Goal: Transaction & Acquisition: Purchase product/service

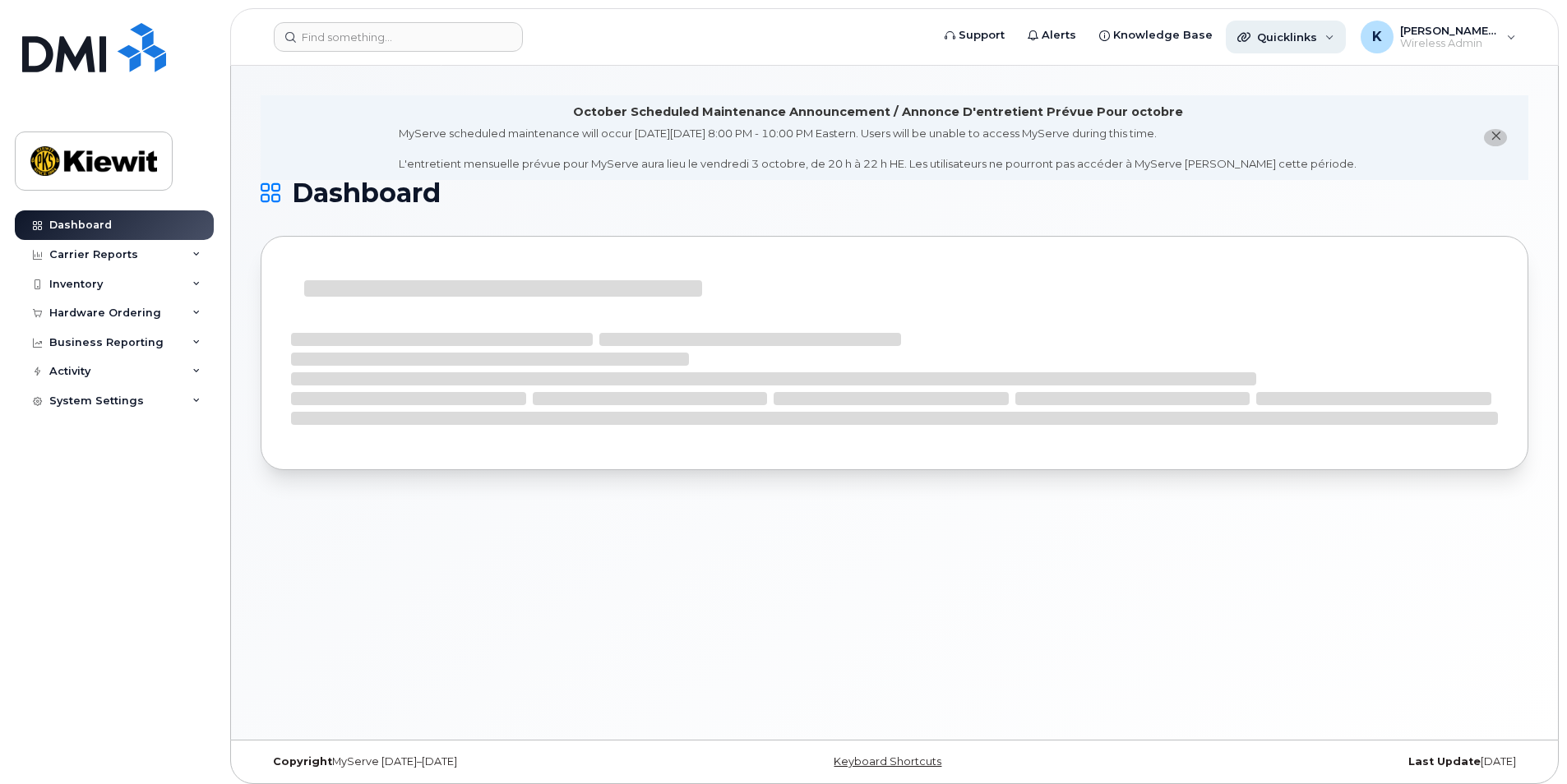
click at [1346, 46] on div "Quicklinks" at bounding box center [1285, 36] width 120 height 33
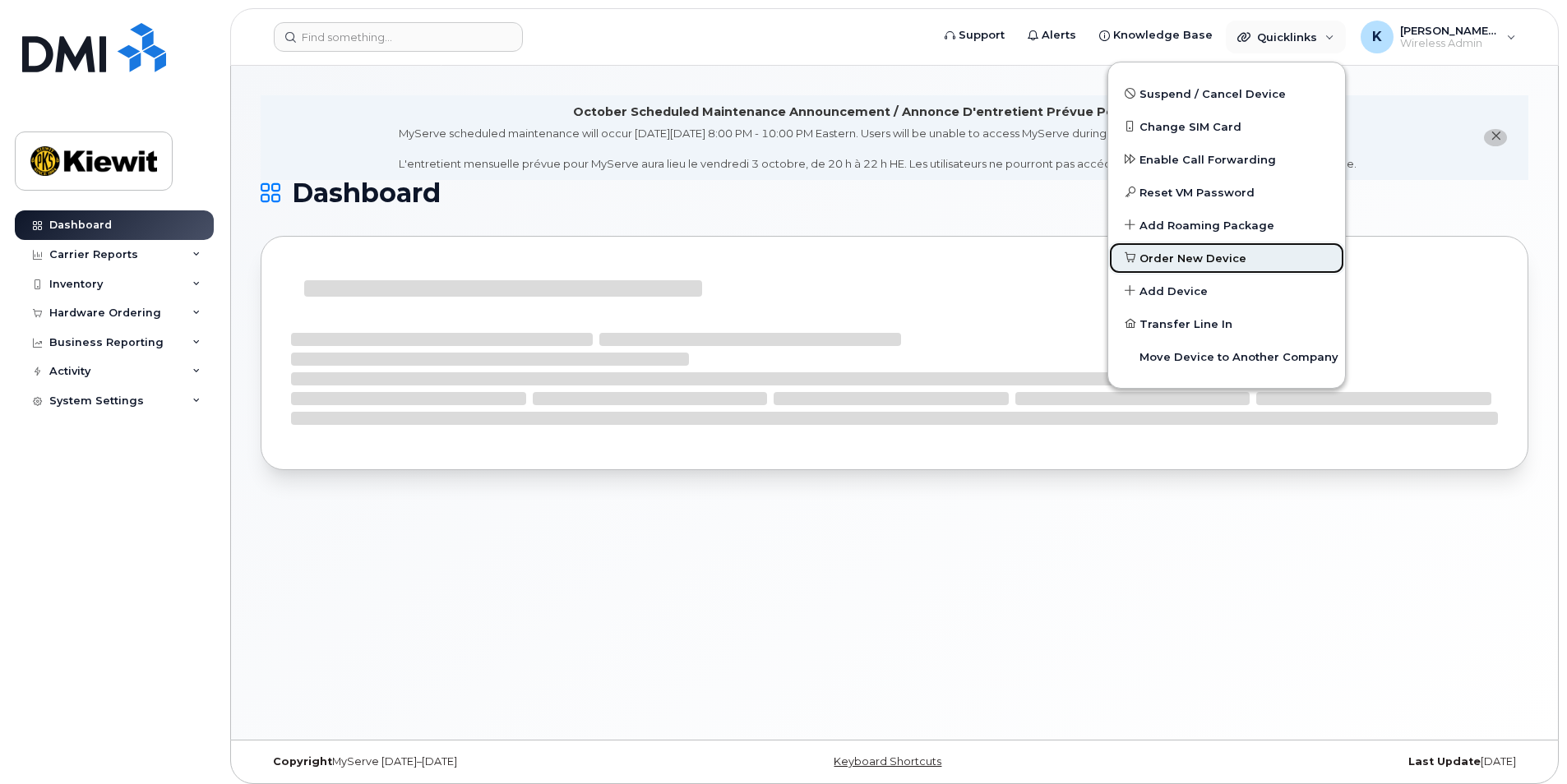
click at [1269, 252] on link "Order New Device" at bounding box center [1227, 258] width 237 height 33
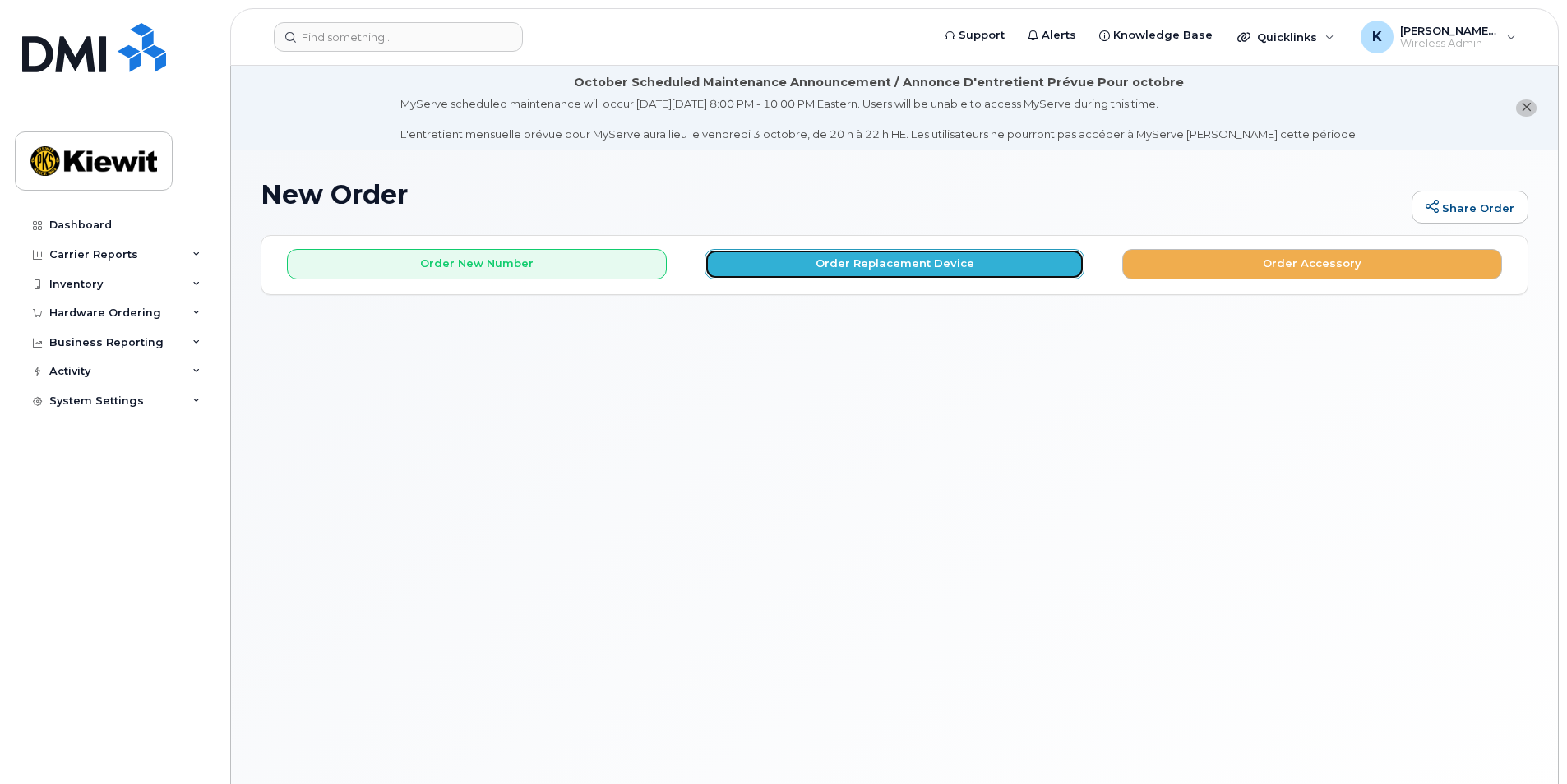
click at [806, 260] on button "Order Replacement Device" at bounding box center [895, 265] width 380 height 31
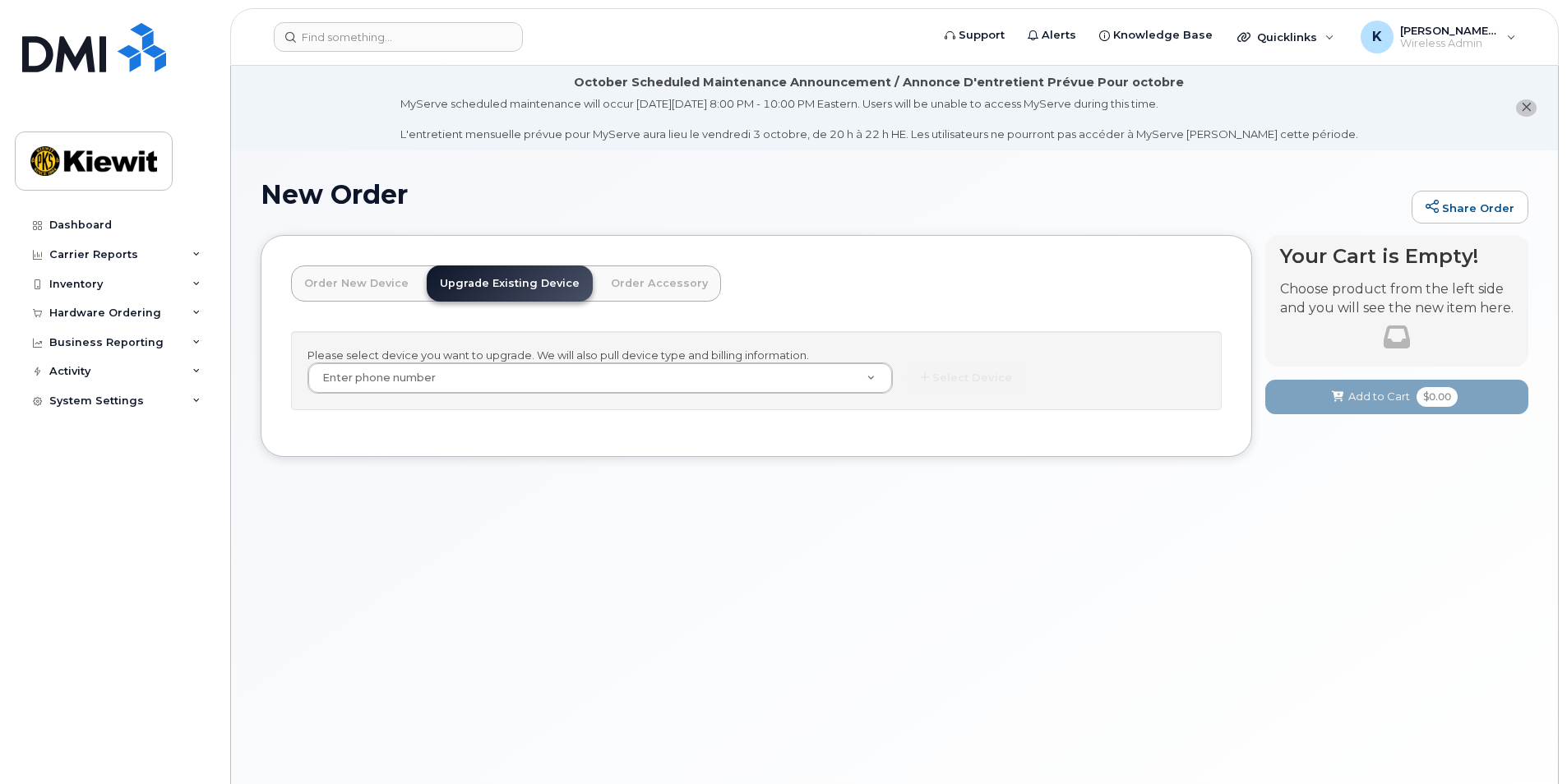
click at [353, 587] on div "New Order Share Order × Share This Order If you want to allow others to create …" at bounding box center [895, 487] width 1327 height 674
click at [1284, 29] on div "Quicklinks" at bounding box center [1285, 36] width 120 height 33
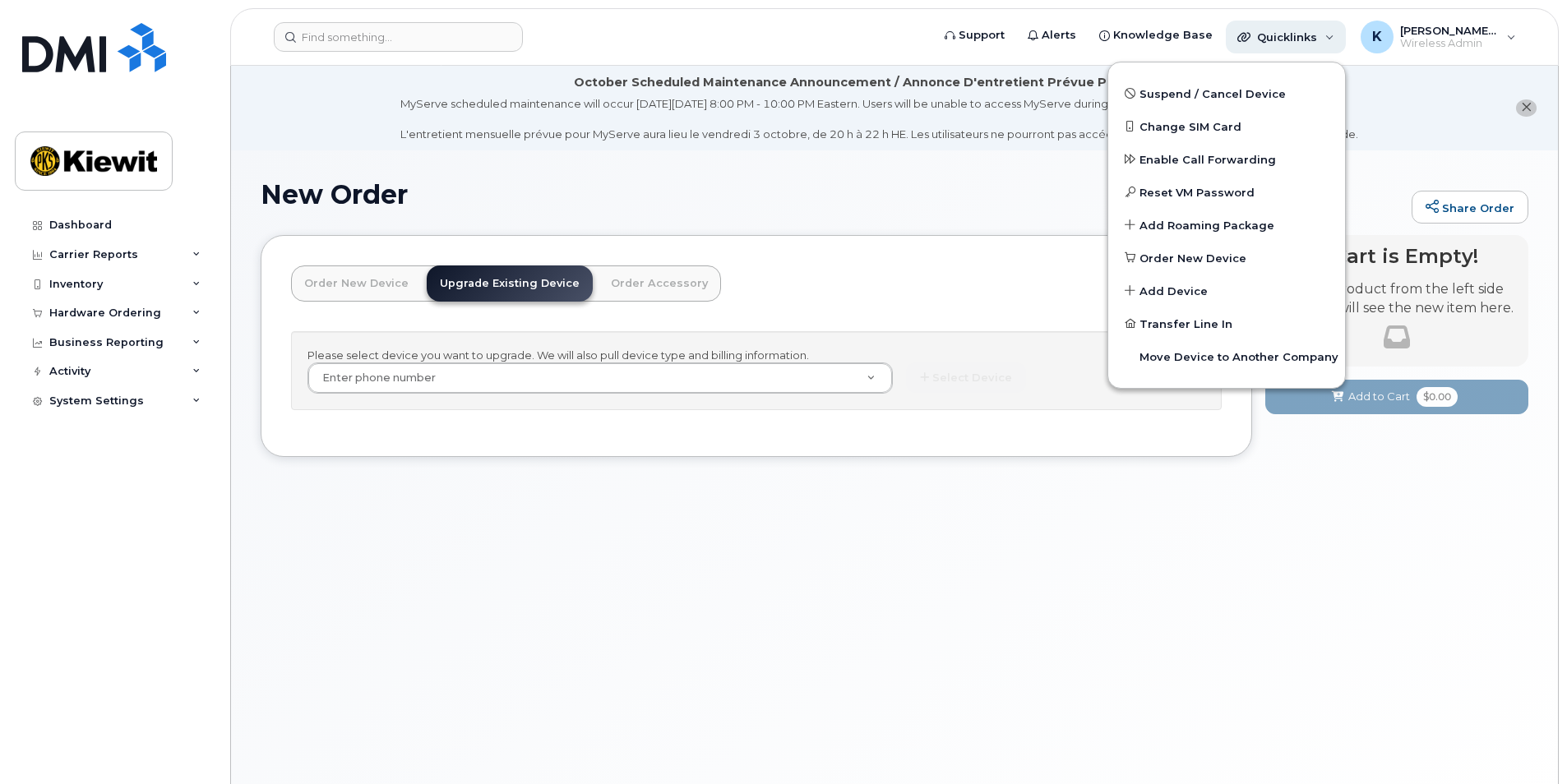
click at [1285, 27] on div "Quicklinks" at bounding box center [1285, 36] width 120 height 33
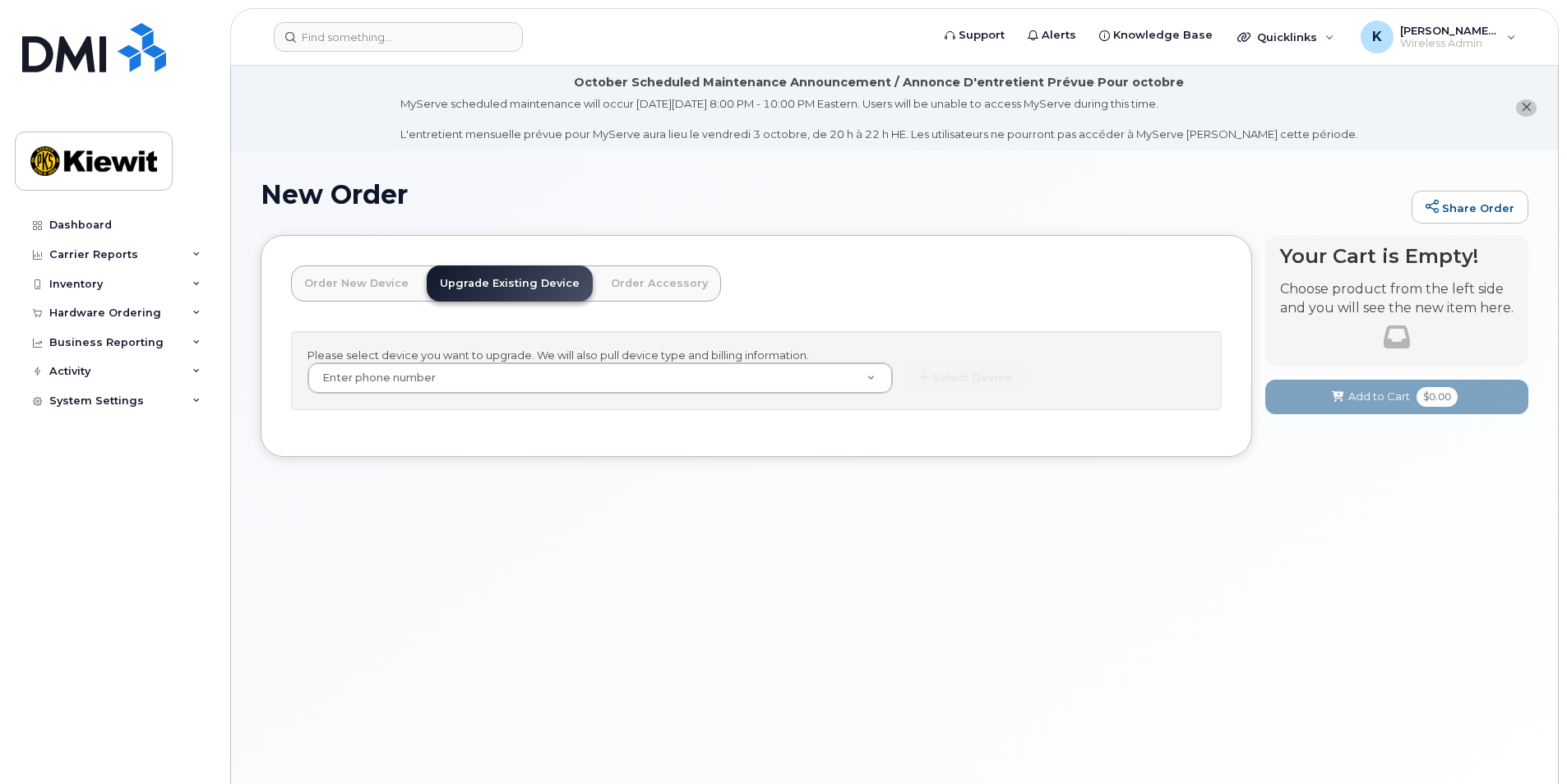
click at [855, 647] on div "New Order Share Order × Share This Order If you want to allow others to create …" at bounding box center [895, 487] width 1327 height 674
click at [855, 642] on div "New Order Share Order × Share This Order If you want to allow others to create …" at bounding box center [895, 487] width 1327 height 674
click at [857, 640] on div "New Order Share Order × Share This Order If you want to allow others to create …" at bounding box center [895, 487] width 1327 height 674
click at [858, 636] on div "New Order Share Order × Share This Order If you want to allow others to create …" at bounding box center [895, 487] width 1327 height 674
click at [861, 634] on div "New Order Share Order × Share This Order If you want to allow others to create …" at bounding box center [895, 487] width 1327 height 674
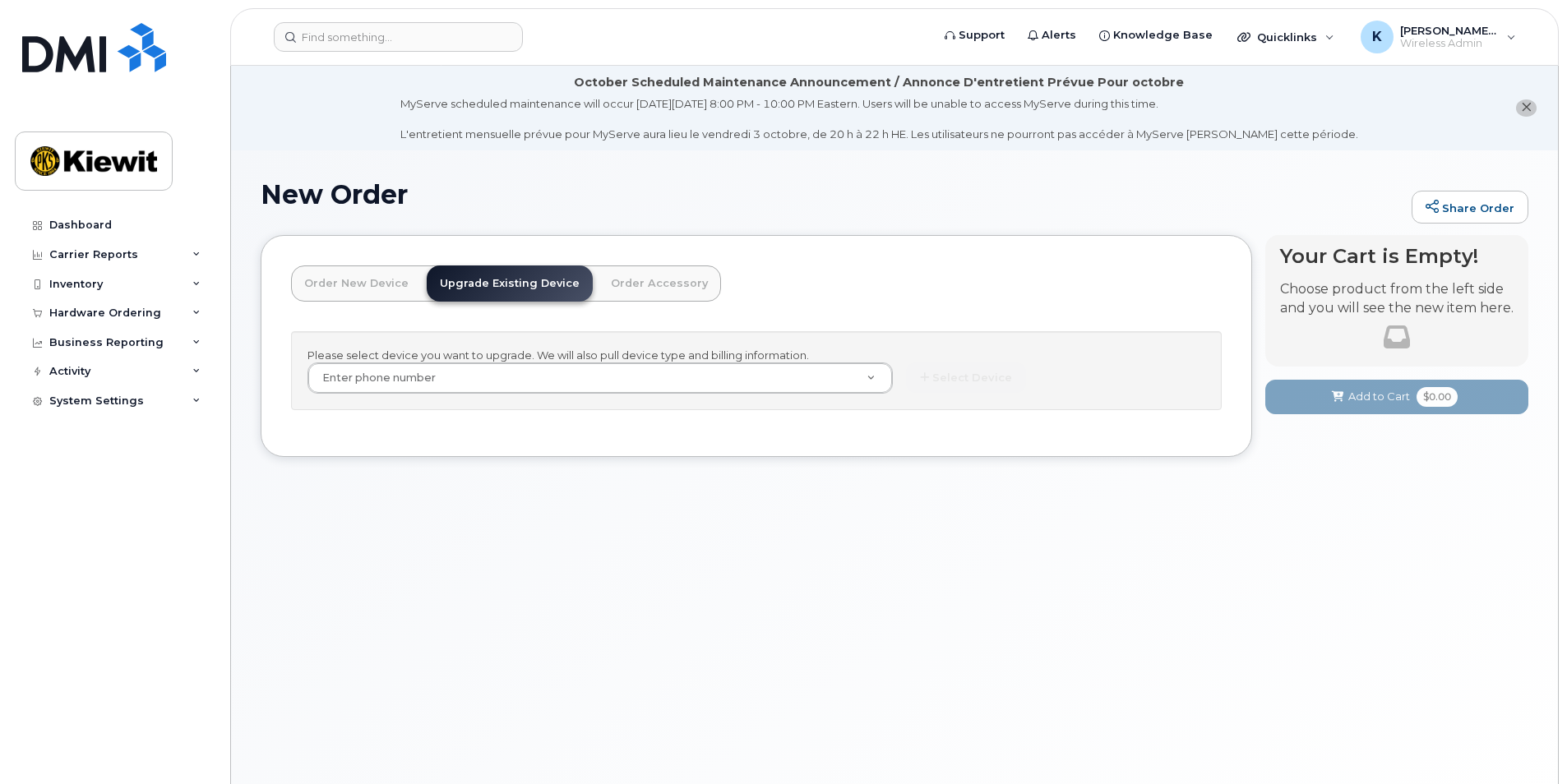
drag, startPoint x: 872, startPoint y: 623, endPoint x: 889, endPoint y: 634, distance: 20.2
click at [886, 621] on div "New Order Share Order × Share This Order If you want to allow others to create …" at bounding box center [895, 487] width 1327 height 674
click at [889, 634] on div "New Order Share Order × Share This Order If you want to allow others to create …" at bounding box center [895, 487] width 1327 height 674
click at [893, 633] on div "New Order Share Order × Share This Order If you want to allow others to create …" at bounding box center [895, 487] width 1327 height 674
click at [894, 634] on div "New Order Share Order × Share This Order If you want to allow others to create …" at bounding box center [895, 487] width 1327 height 674
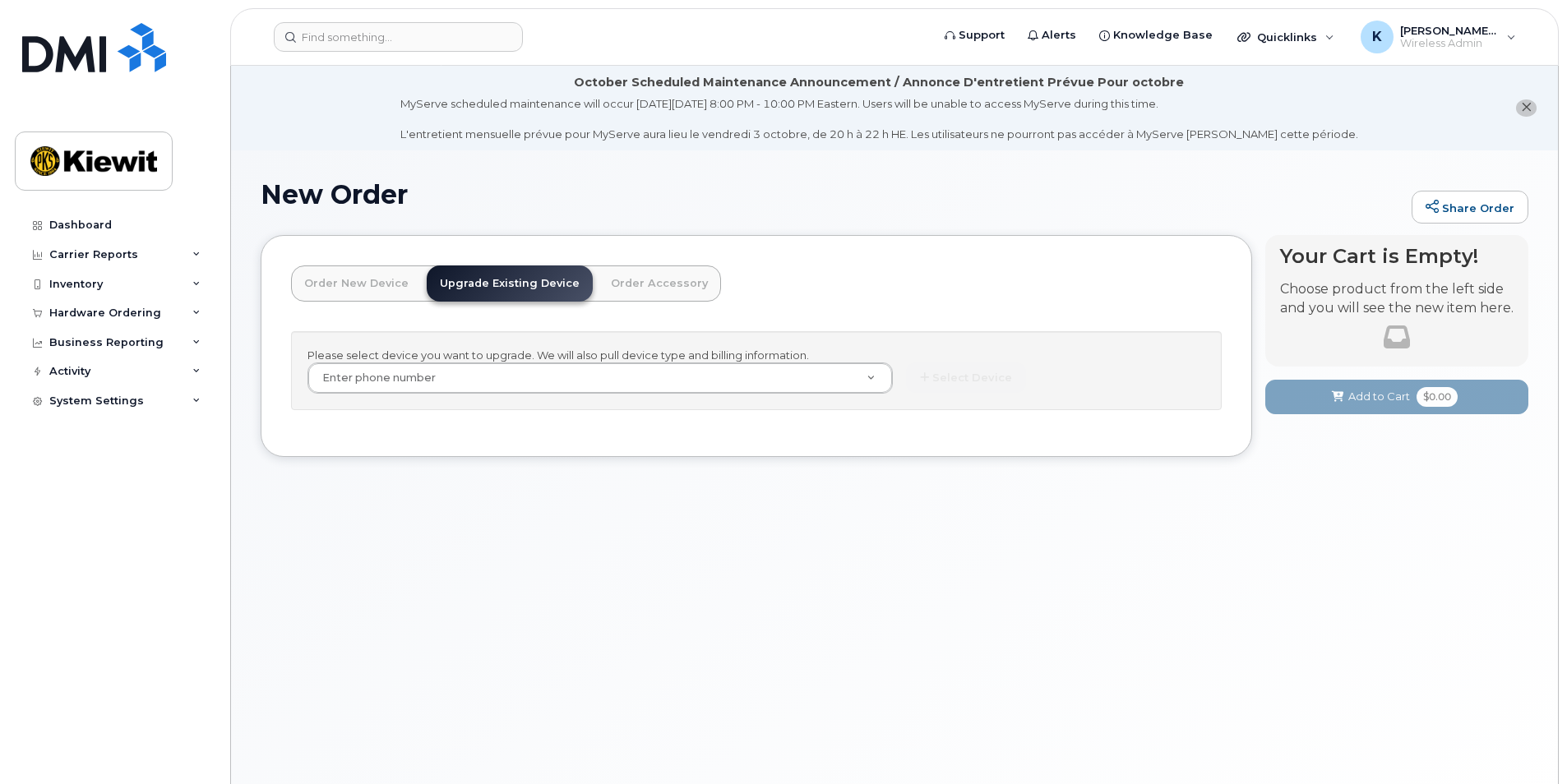
click at [895, 634] on div "New Order Share Order × Share This Order If you want to allow others to create …" at bounding box center [895, 487] width 1327 height 674
click at [896, 634] on div "New Order Share Order × Share This Order If you want to allow others to create …" at bounding box center [895, 487] width 1327 height 674
drag, startPoint x: 896, startPoint y: 634, endPoint x: 882, endPoint y: 669, distance: 37.7
drag, startPoint x: 522, startPoint y: 435, endPoint x: 522, endPoint y: 421, distance: 14.0
click at [523, 433] on div "Order New Device Upgrade Existing Device Order Accessory Order new device and n…" at bounding box center [757, 346] width 992 height 222
